Goal: Information Seeking & Learning: Learn about a topic

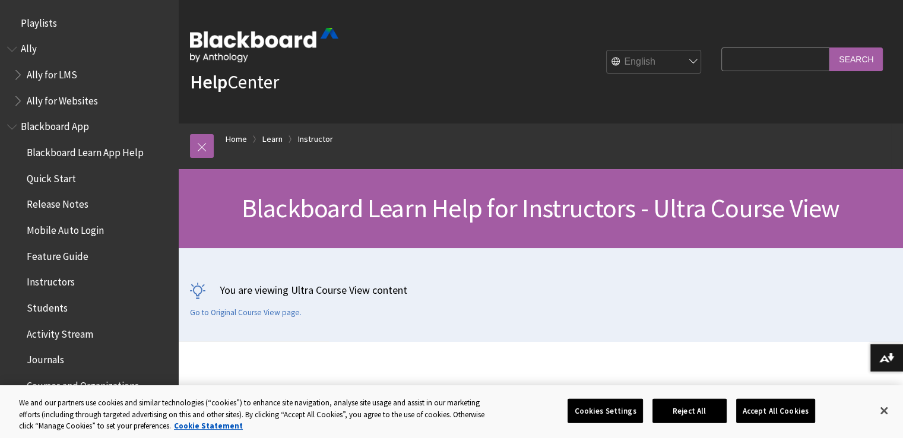
scroll to position [1437, 0]
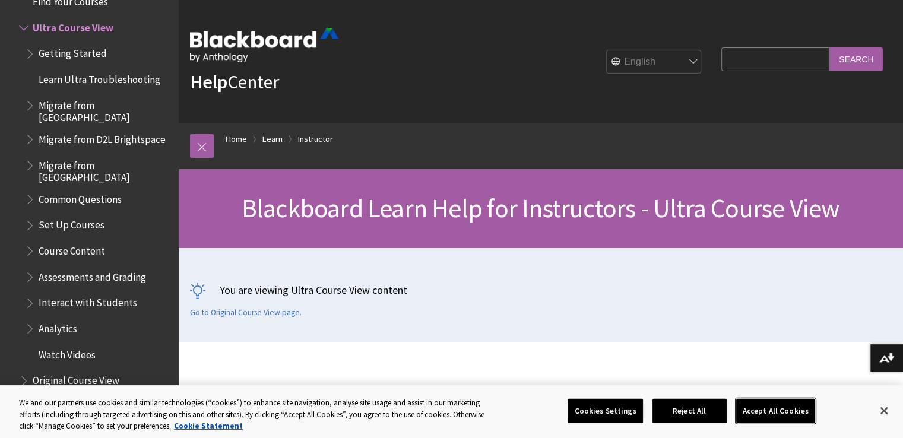
click at [764, 412] on button "Accept All Cookies" at bounding box center [775, 410] width 79 height 25
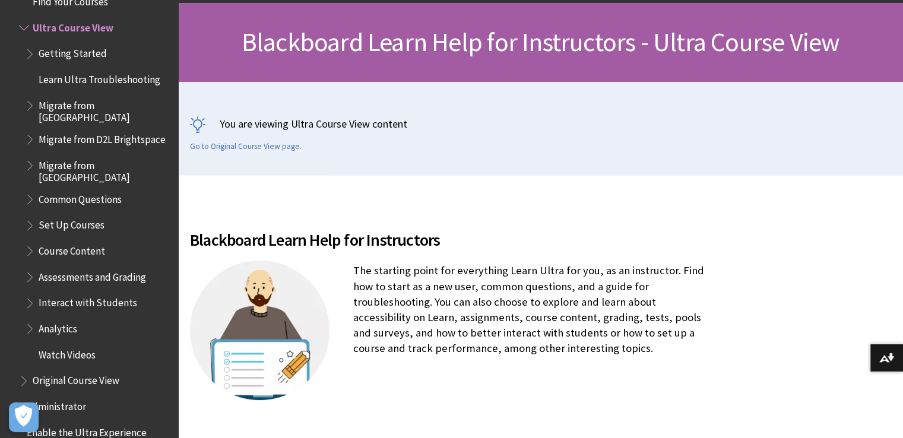
scroll to position [171, 0]
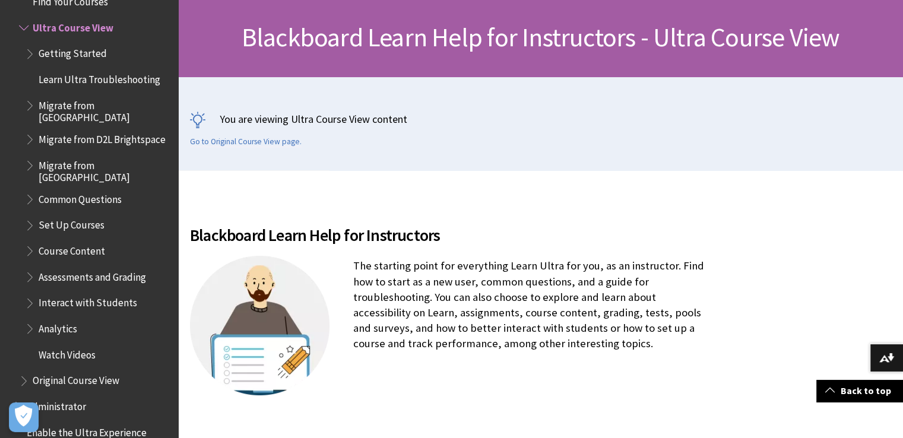
click at [100, 241] on span "Course Content" at bounding box center [72, 249] width 67 height 16
click at [71, 34] on span "Ultra Course View" at bounding box center [71, 26] width 76 height 16
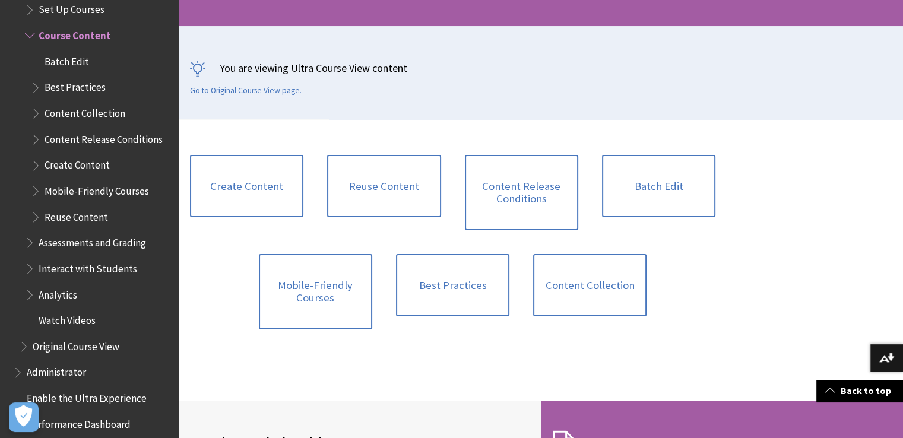
scroll to position [223, 0]
